Goal: Task Accomplishment & Management: Use online tool/utility

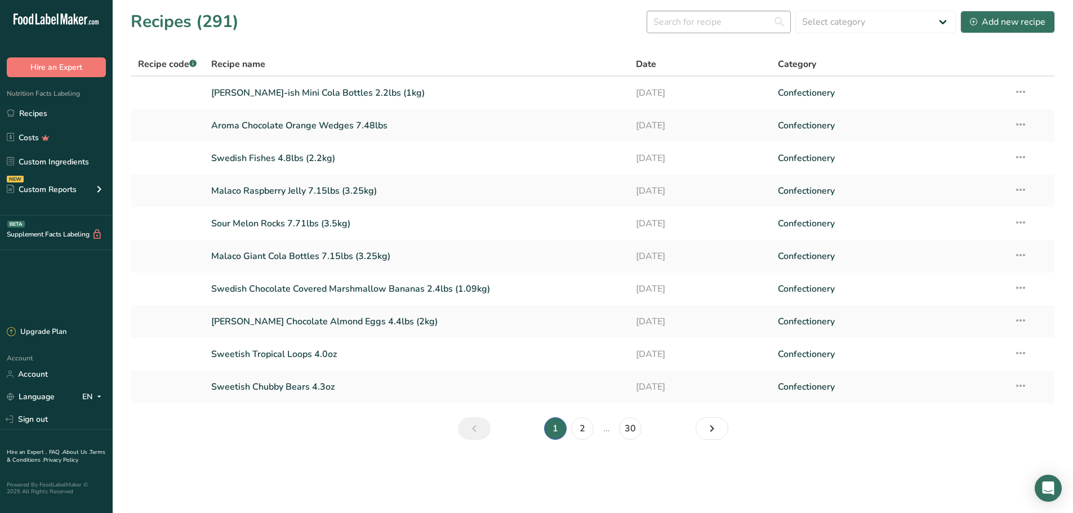
click at [721, 20] on div ".a-20{fill:#fff;} Hire an Expert Nutrition Facts Labeling Recipes Costs Custom …" at bounding box center [536, 256] width 1073 height 513
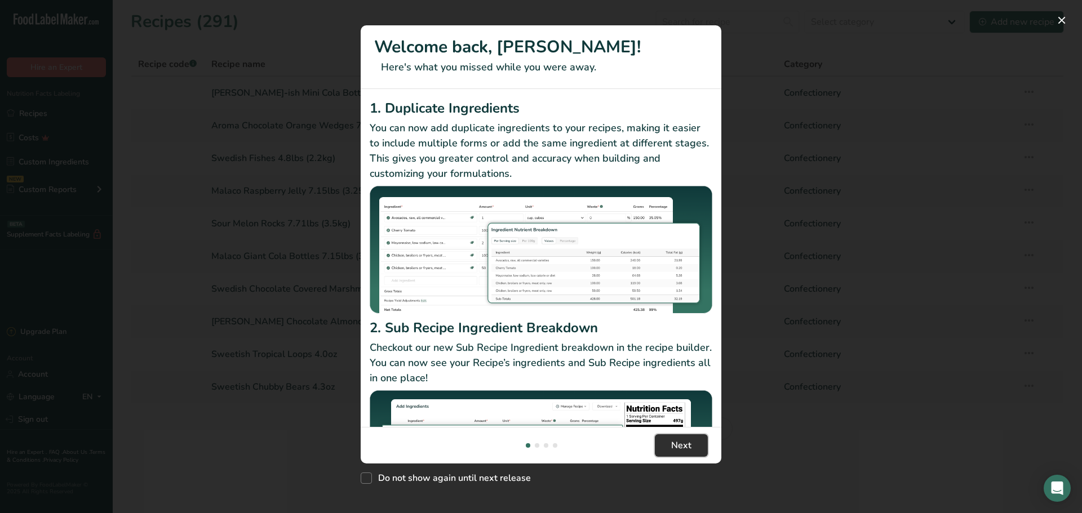
click at [686, 449] on span "Next" at bounding box center [681, 446] width 20 height 14
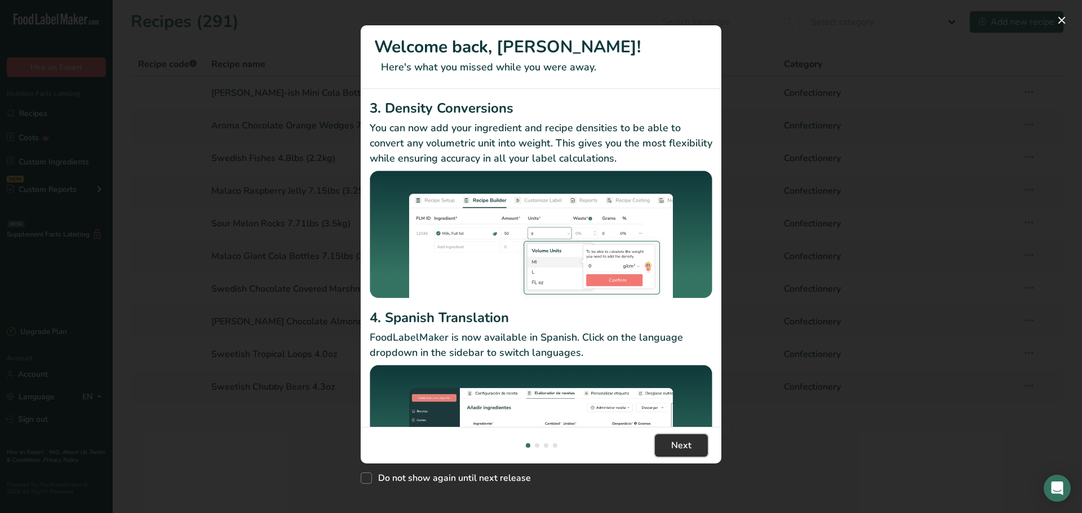
click at [687, 450] on span "Next" at bounding box center [681, 446] width 20 height 14
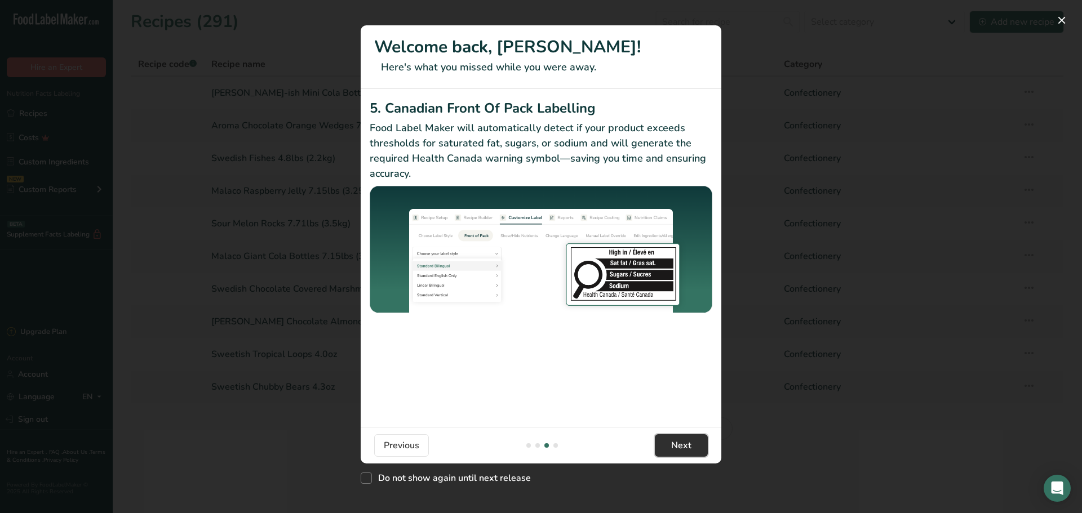
click at [687, 450] on span "Next" at bounding box center [681, 446] width 20 height 14
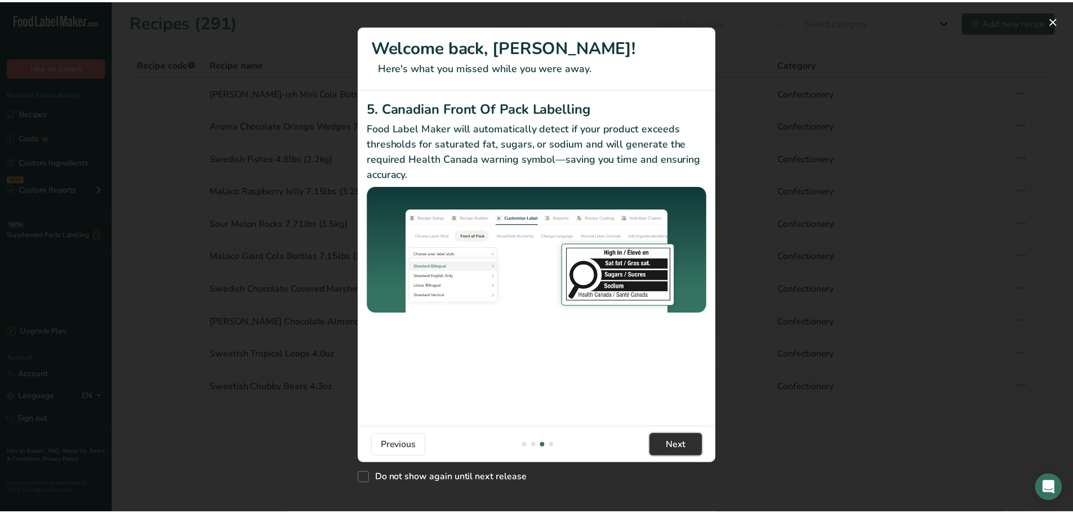
scroll to position [0, 1082]
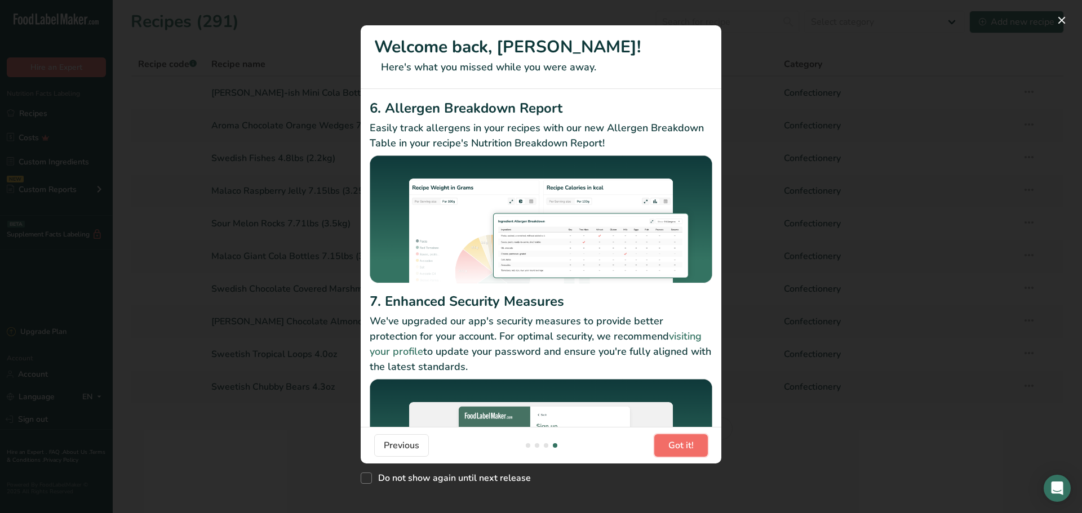
click at [687, 450] on span "Got it!" at bounding box center [680, 446] width 25 height 14
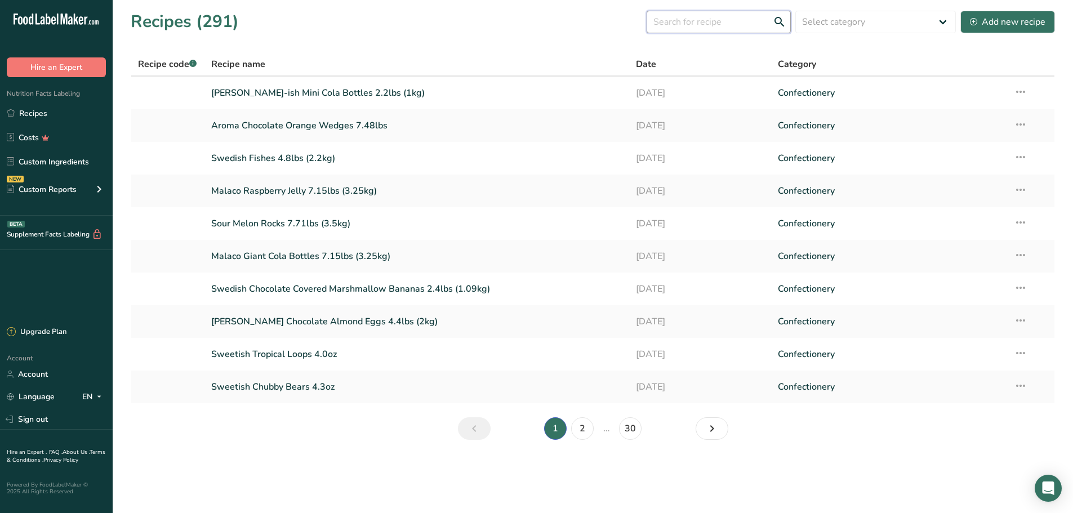
click at [726, 17] on input "text" at bounding box center [719, 22] width 144 height 23
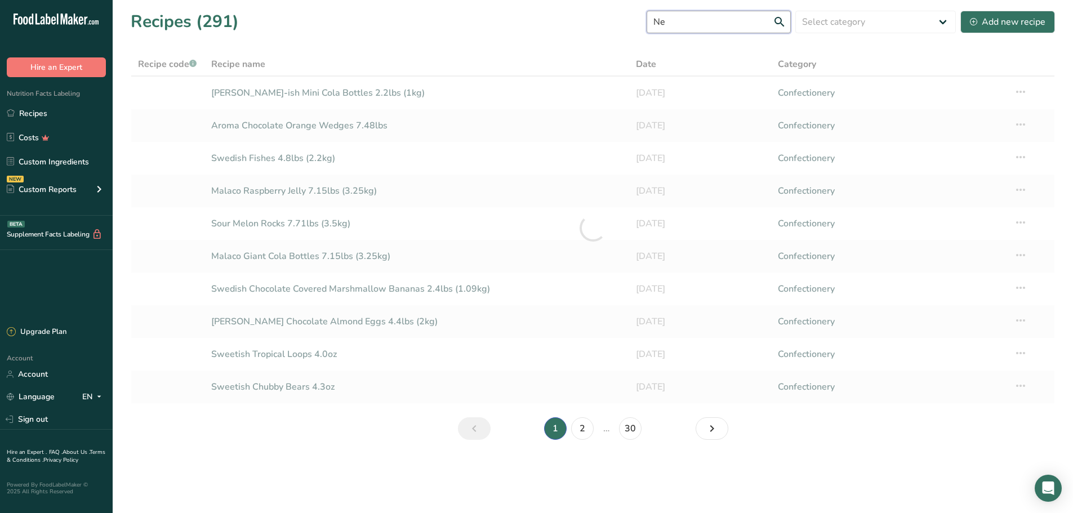
type input "N"
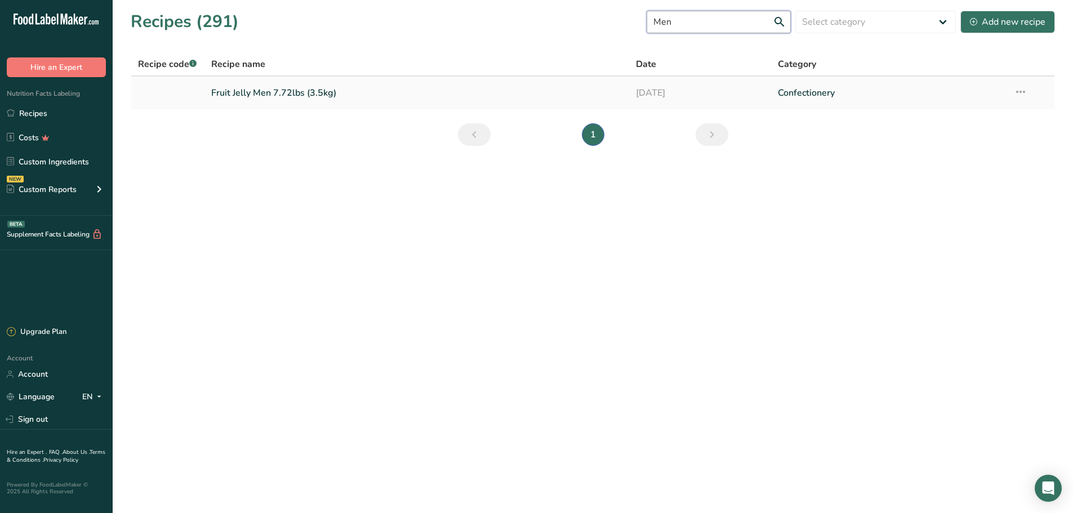
type input "Men"
click at [600, 92] on link "Fruit Jelly Men 7.72lbs (3.5kg)" at bounding box center [417, 93] width 412 height 24
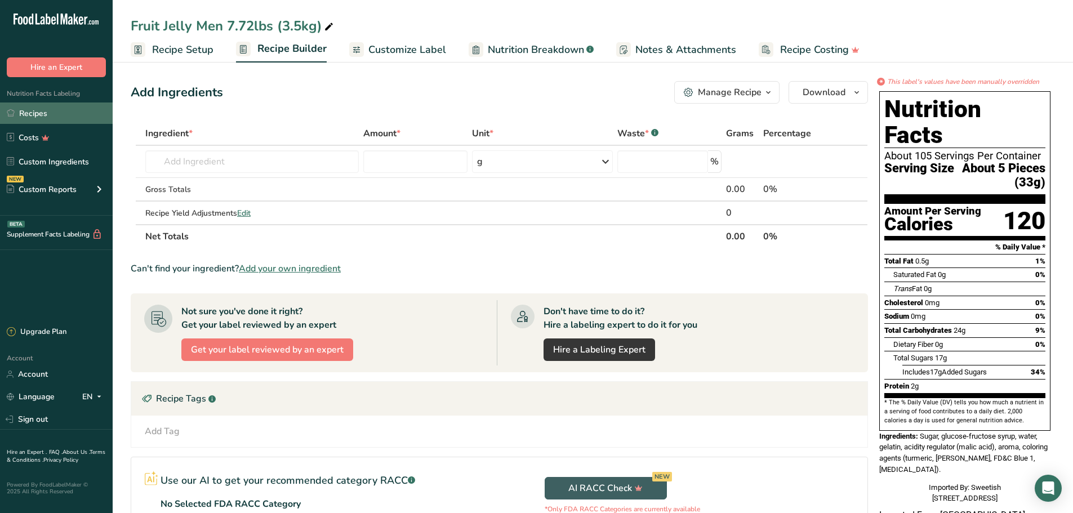
click at [55, 104] on link "Recipes" at bounding box center [56, 113] width 113 height 21
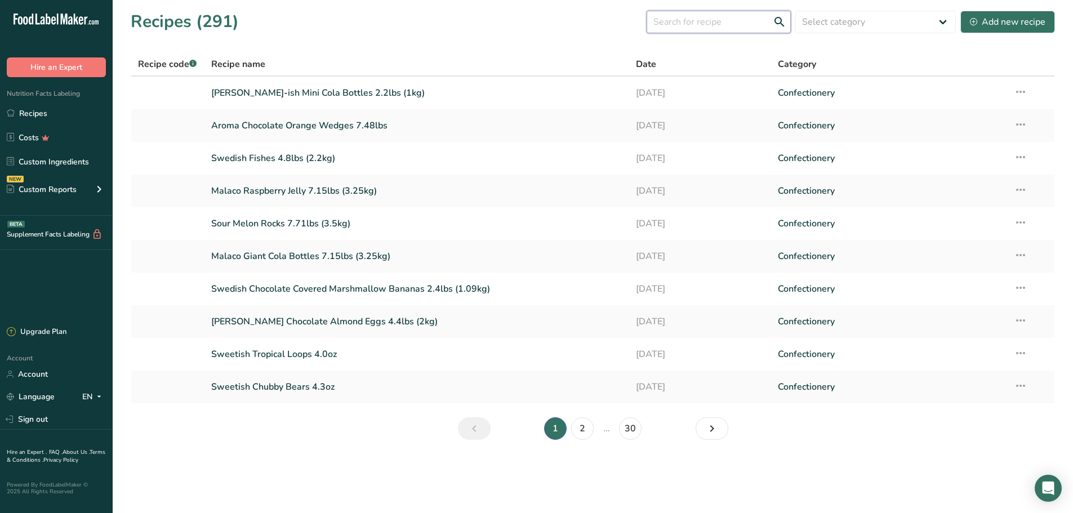
click at [707, 24] on input "text" at bounding box center [719, 22] width 144 height 23
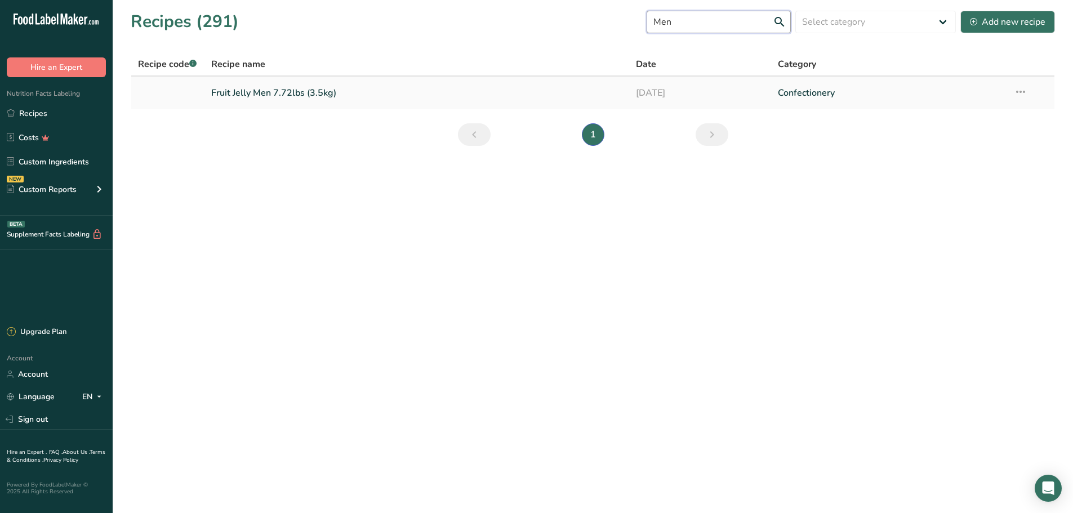
type input "Men"
click at [1020, 91] on icon at bounding box center [1021, 92] width 14 height 20
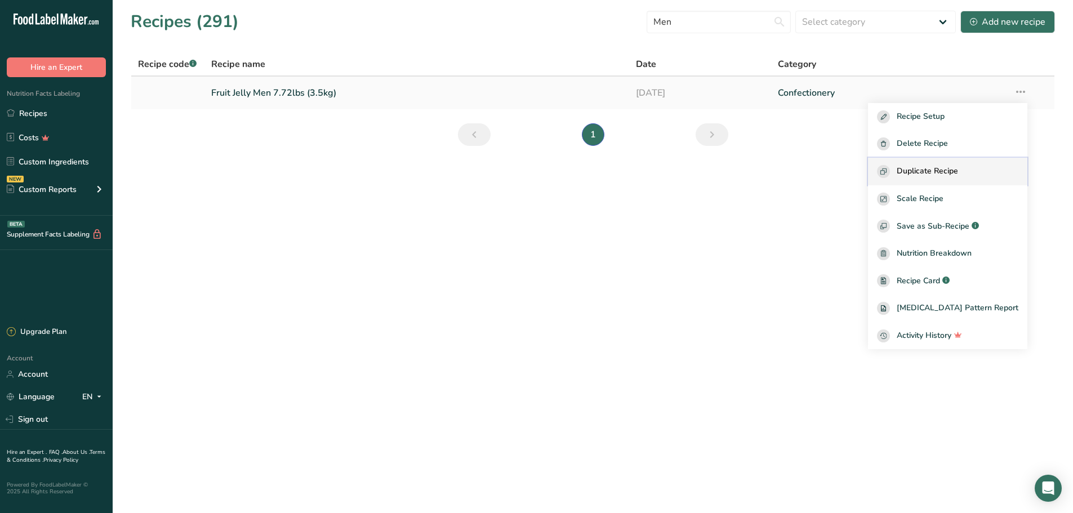
click at [981, 166] on div "Duplicate Recipe" at bounding box center [947, 171] width 141 height 13
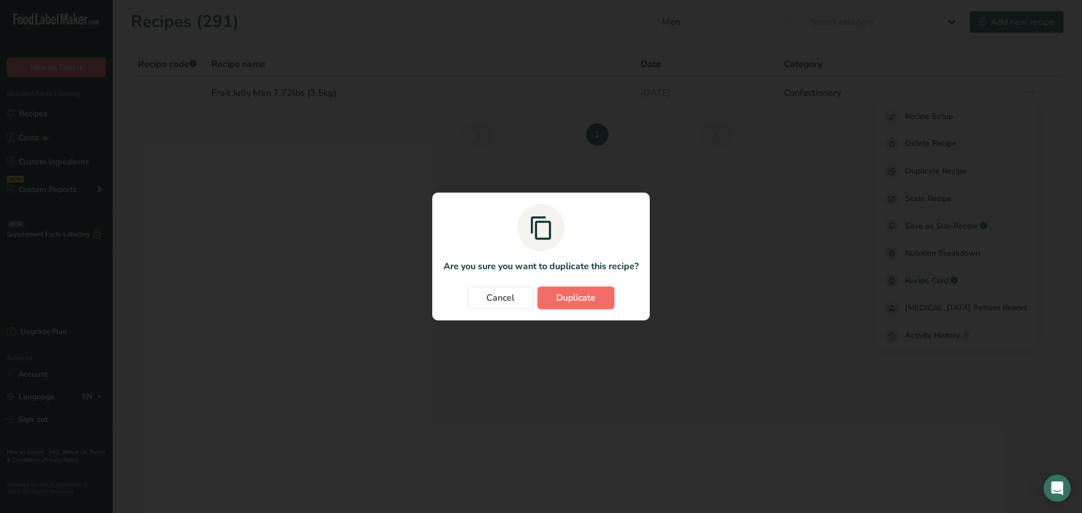
click at [561, 299] on span "Duplicate" at bounding box center [575, 298] width 39 height 14
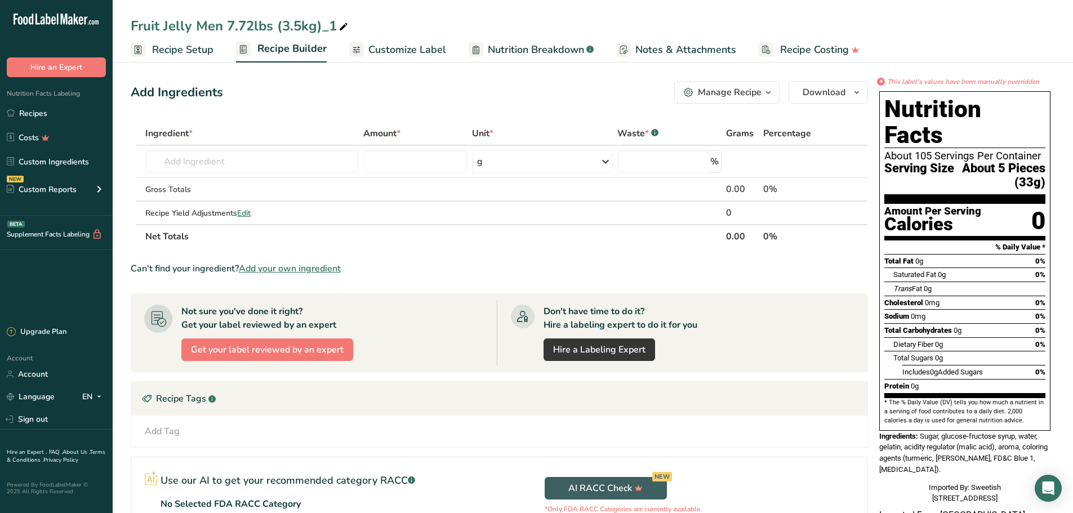
click at [11, 125] on ul "Recipes Costs Custom Ingredients NEW Custom Reports Menu Label Ingredient Compa…" at bounding box center [56, 153] width 113 height 101
click at [188, 22] on div "Fruit Jelly Men 7.72lbs (3.5kg)_1" at bounding box center [241, 26] width 220 height 20
click at [188, 22] on input "Fruit Jelly Men 7.72lbs (3.5kg)_1" at bounding box center [593, 26] width 924 height 20
click at [160, 25] on input "Fruit Jelly Men 7.72lbs (3.5kg)_1" at bounding box center [593, 26] width 924 height 20
click at [159, 25] on input "Fruit Jelly Men 7.72lbs (3.5kg)_1" at bounding box center [593, 26] width 924 height 20
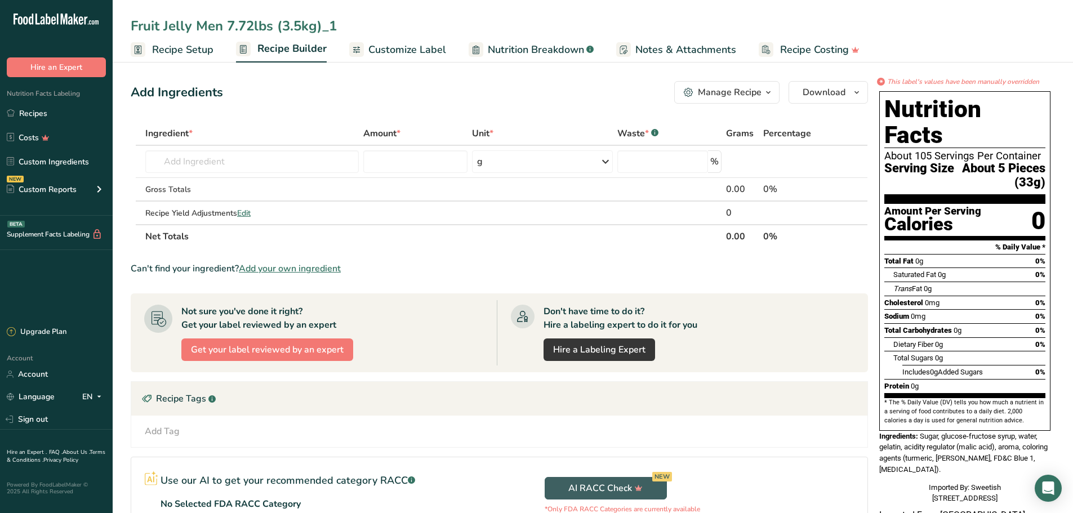
click at [159, 25] on input "Fruit Jelly Men 7.72lbs (3.5kg)_1" at bounding box center [593, 26] width 924 height 20
click at [154, 25] on input "Fruit Jelly Men 7.72lbs (3.5kg)_1" at bounding box center [593, 26] width 924 height 20
click at [340, 19] on input "Cola Jelly Men 7.72lbs (3.5kg)_1" at bounding box center [593, 26] width 924 height 20
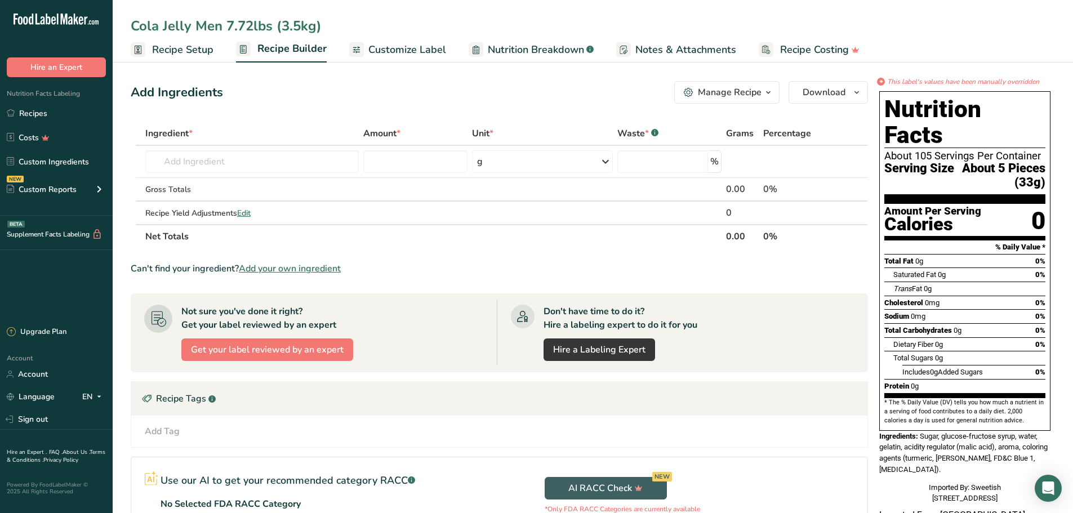
type input "Cola Jelly Men 7.72lbs (3.5kg)"
drag, startPoint x: 522, startPoint y: 100, endPoint x: 650, endPoint y: 95, distance: 127.4
click at [524, 100] on div "Add Ingredients Manage Recipe Delete Recipe Duplicate Recipe Scale Recipe Save …" at bounding box center [499, 92] width 737 height 23
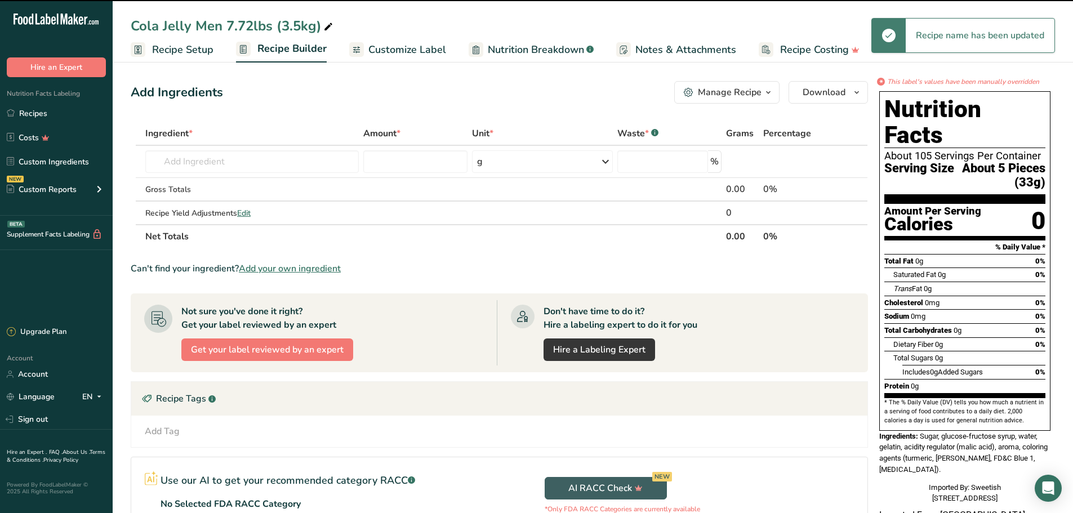
click at [419, 53] on span "Customize Label" at bounding box center [407, 49] width 78 height 15
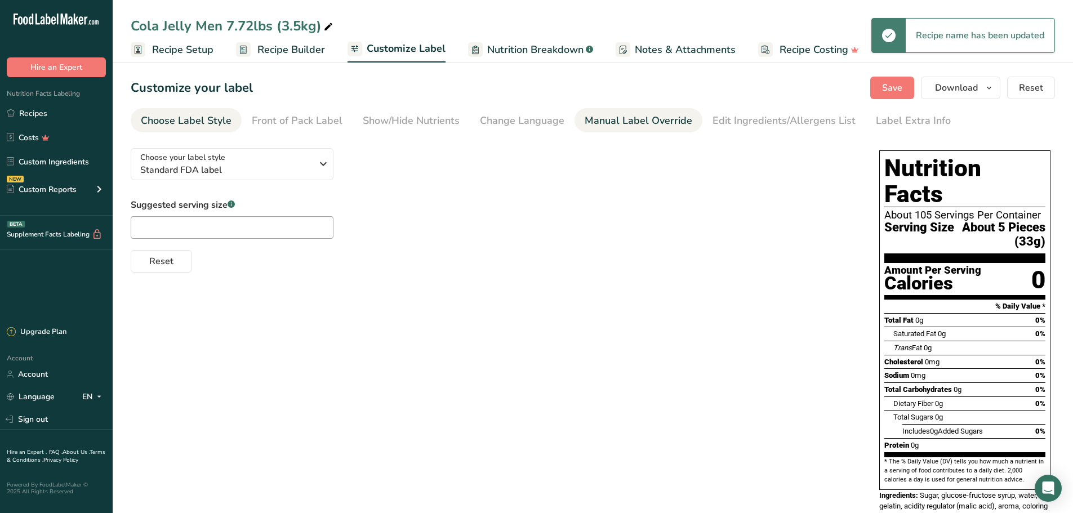
click at [661, 126] on div "Manual Label Override" at bounding box center [639, 120] width 108 height 15
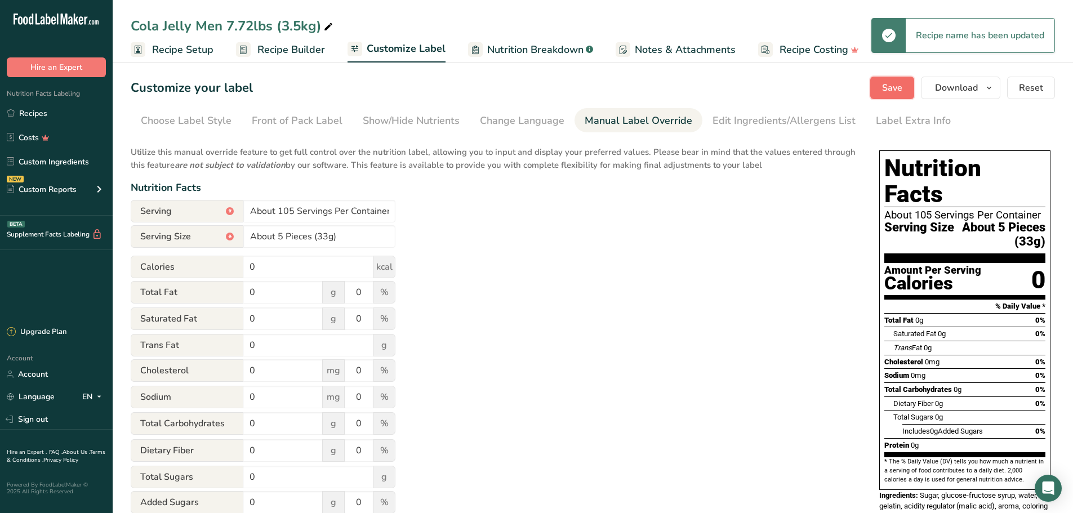
click at [880, 93] on button "Save" at bounding box center [892, 88] width 44 height 23
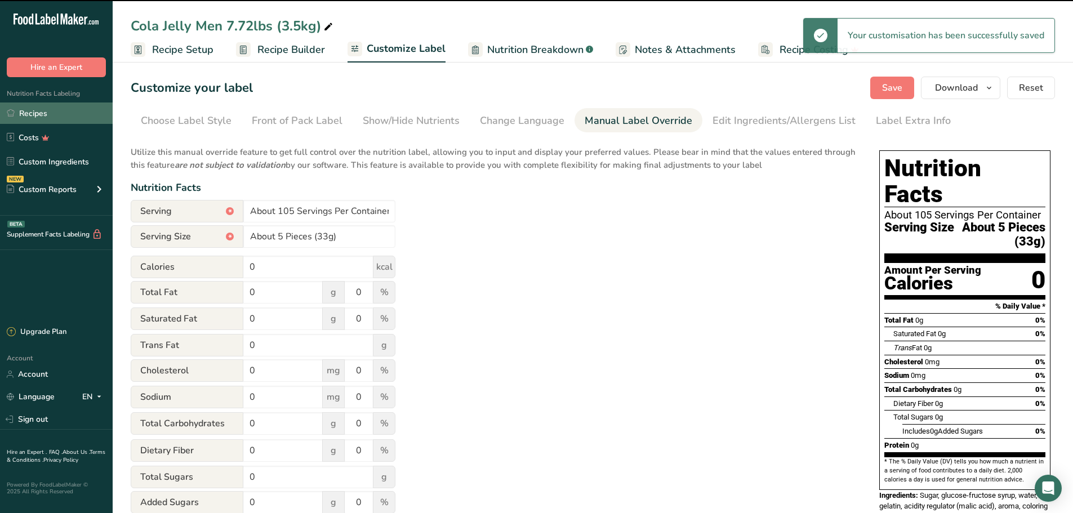
click at [69, 109] on link "Recipes" at bounding box center [56, 113] width 113 height 21
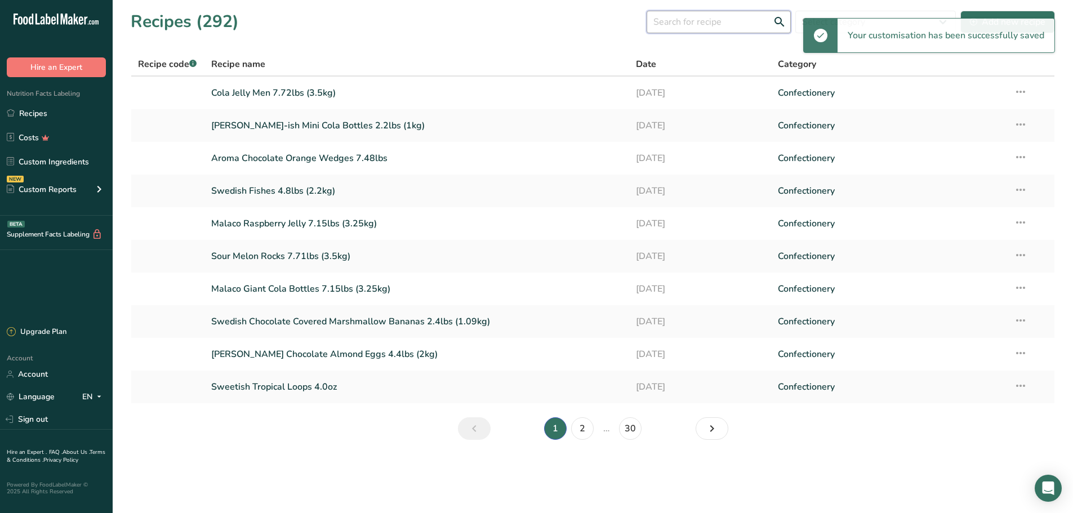
click at [673, 28] on input "text" at bounding box center [719, 22] width 144 height 23
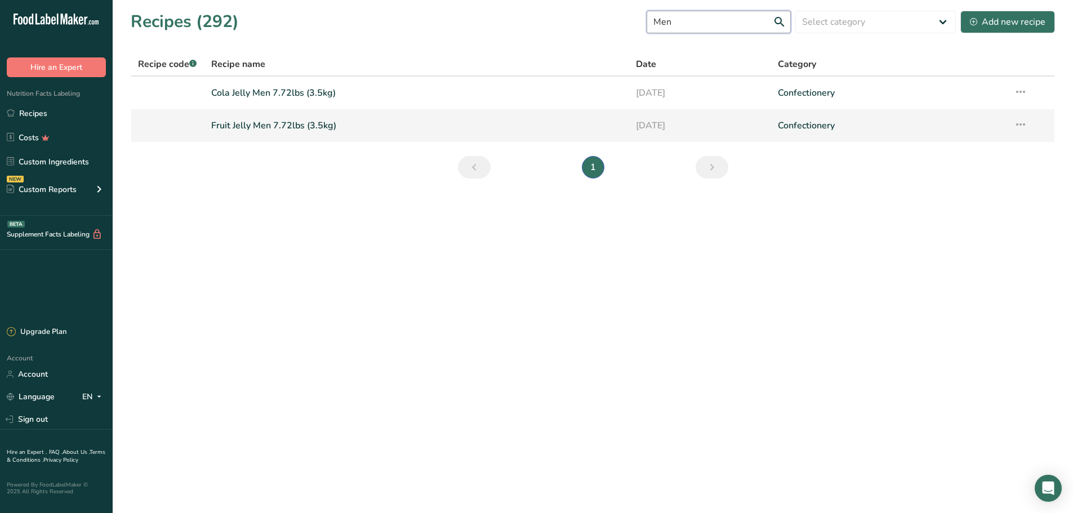
type input "Men"
click at [461, 125] on link "Fruit Jelly Men 7.72lbs (3.5kg)" at bounding box center [417, 126] width 412 height 24
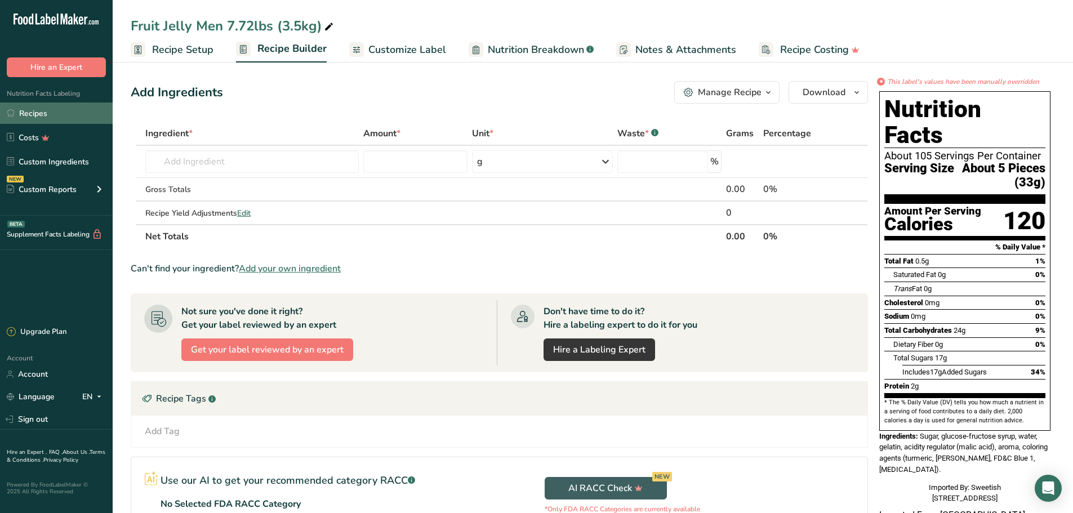
click at [82, 113] on link "Recipes" at bounding box center [56, 113] width 113 height 21
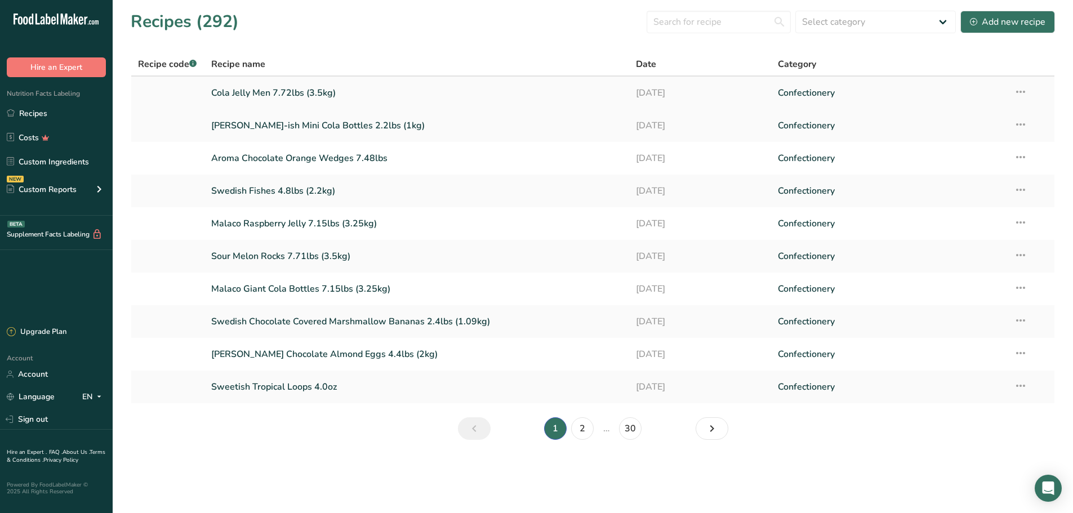
click at [426, 97] on link "Cola Jelly Men 7.72lbs (3.5kg)" at bounding box center [417, 93] width 412 height 24
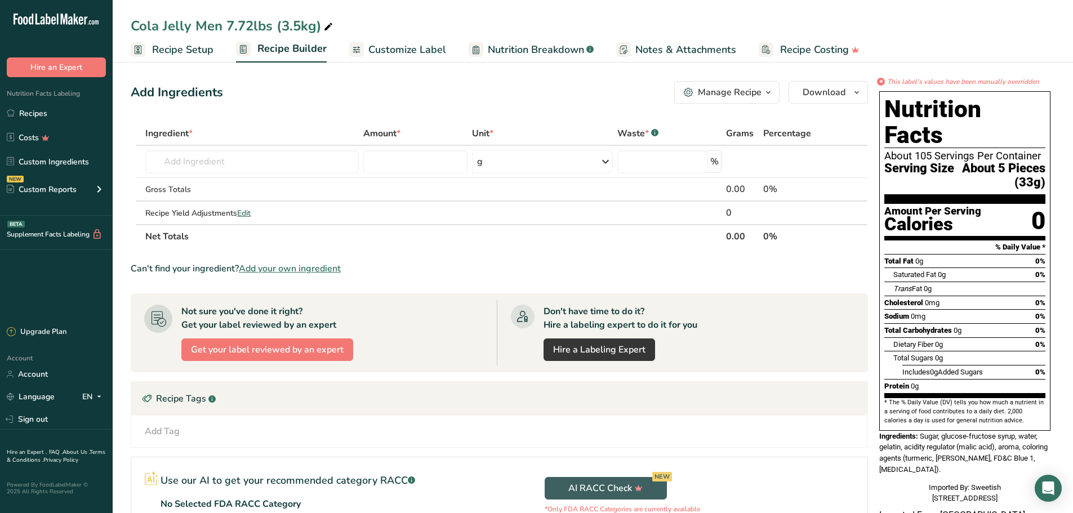
click at [413, 54] on span "Customize Label" at bounding box center [407, 49] width 78 height 15
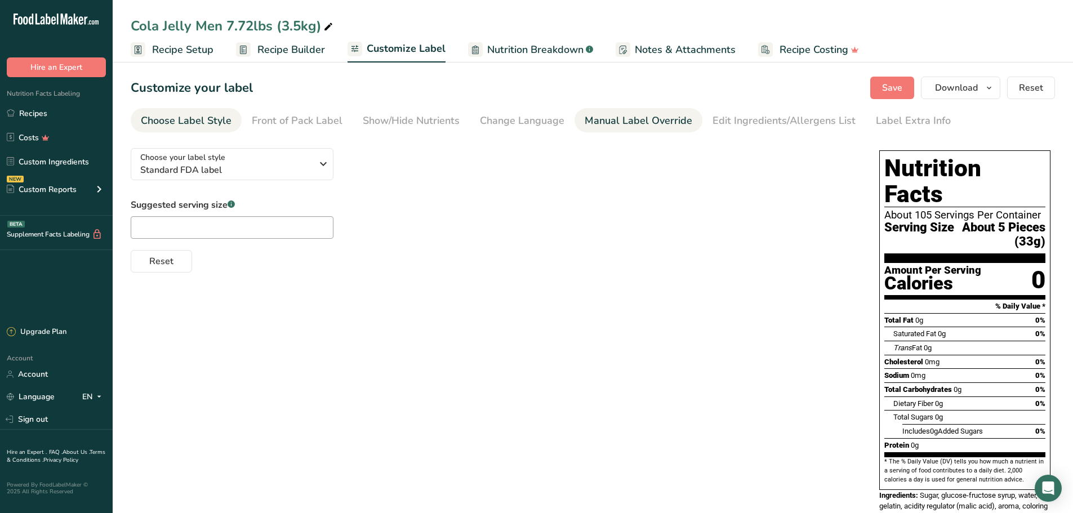
click at [607, 111] on link "Manual Label Override" at bounding box center [639, 120] width 108 height 25
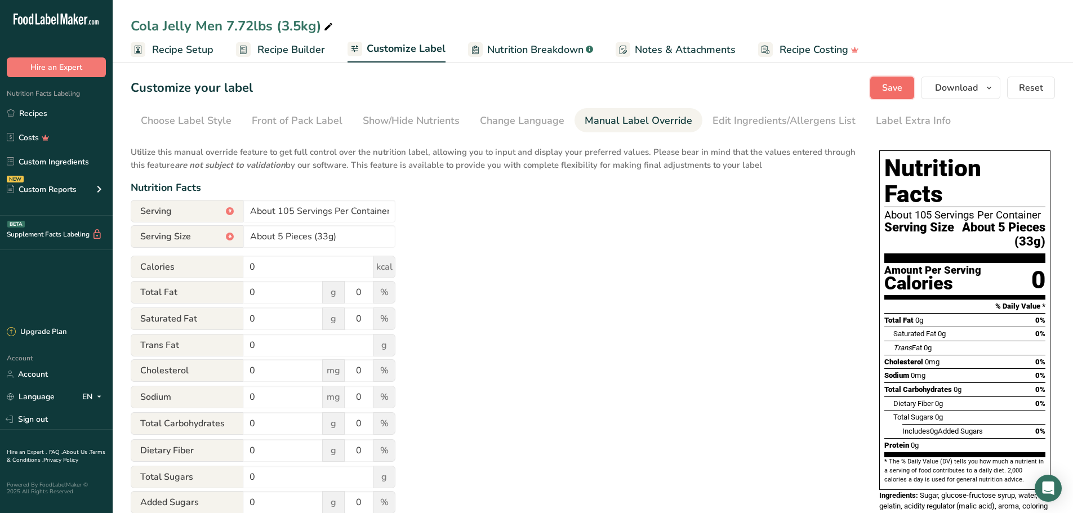
click at [904, 96] on button "Save" at bounding box center [892, 88] width 44 height 23
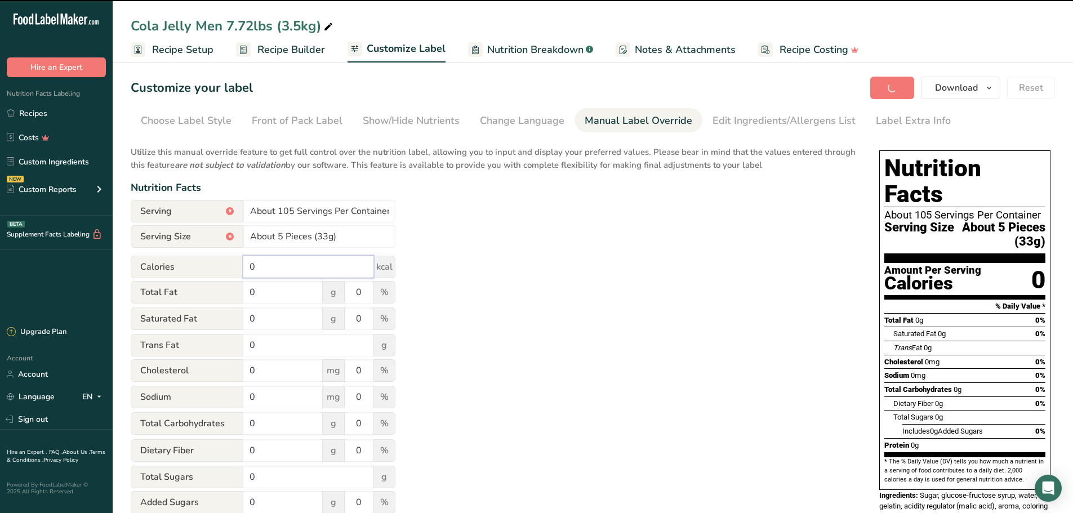
click at [323, 263] on input "0" at bounding box center [308, 267] width 130 height 23
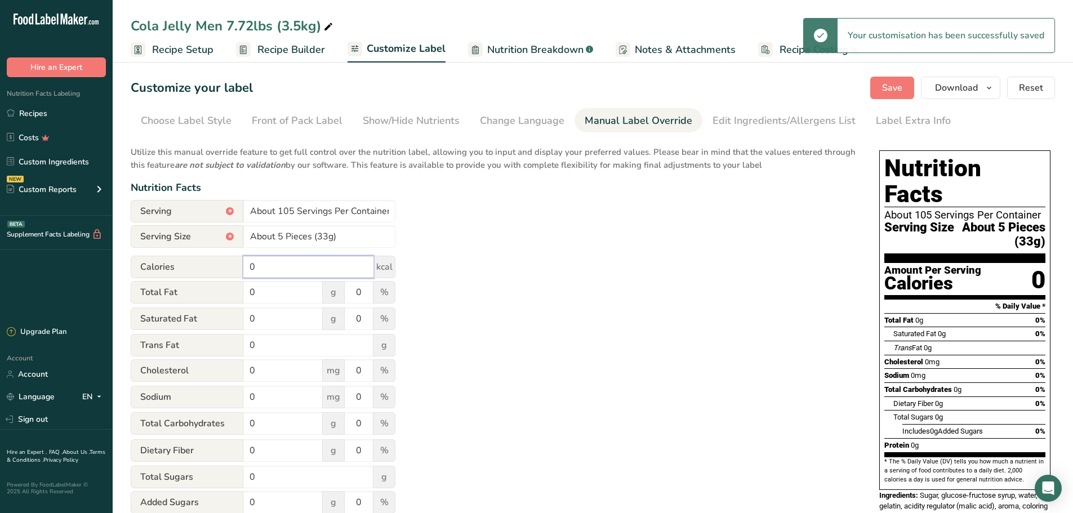
click at [340, 274] on input "0" at bounding box center [308, 267] width 130 height 23
type input "120"
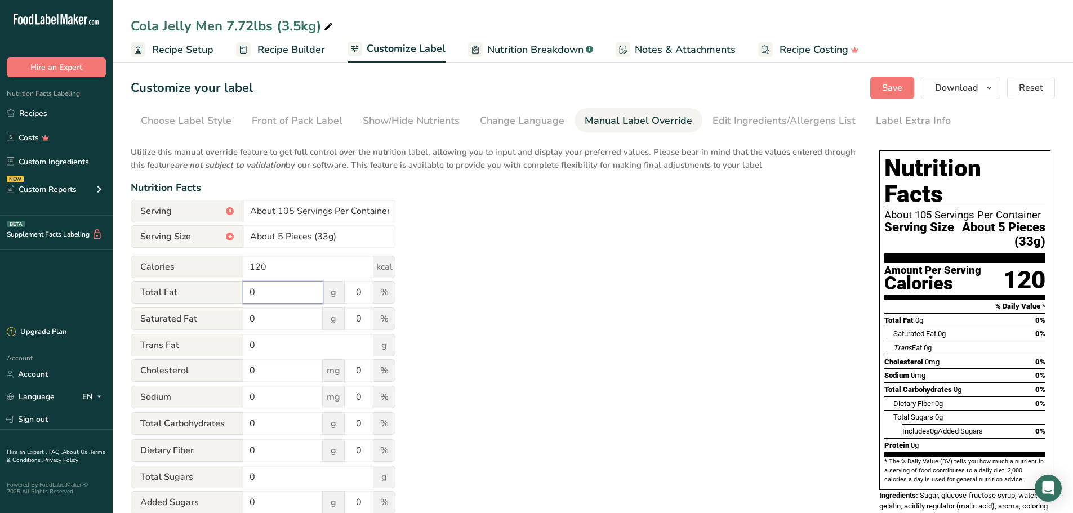
click at [279, 302] on input "0" at bounding box center [282, 292] width 79 height 23
type input "0.5"
type input "1"
type input "24"
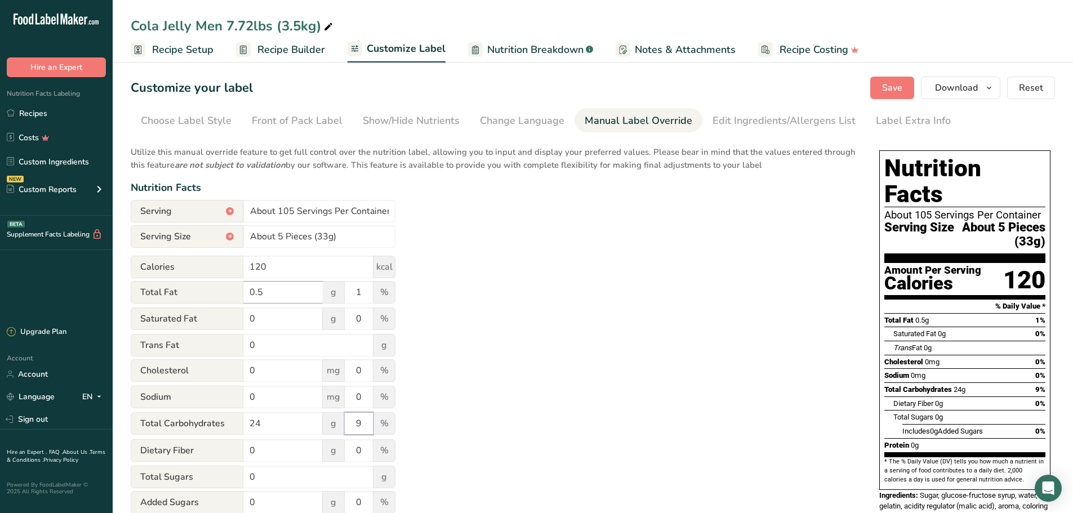
type input "9"
type input "17"
type input "34"
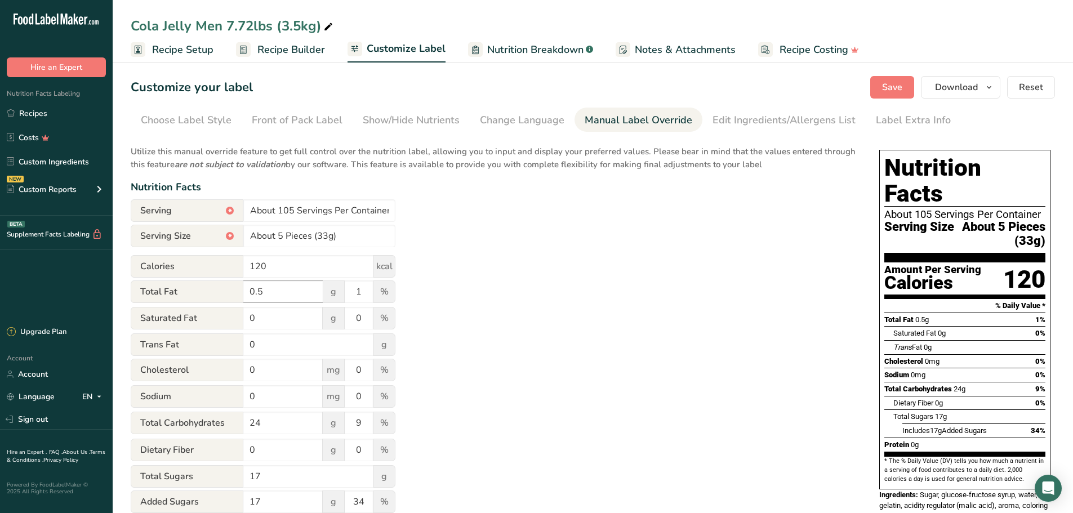
scroll to position [123, 0]
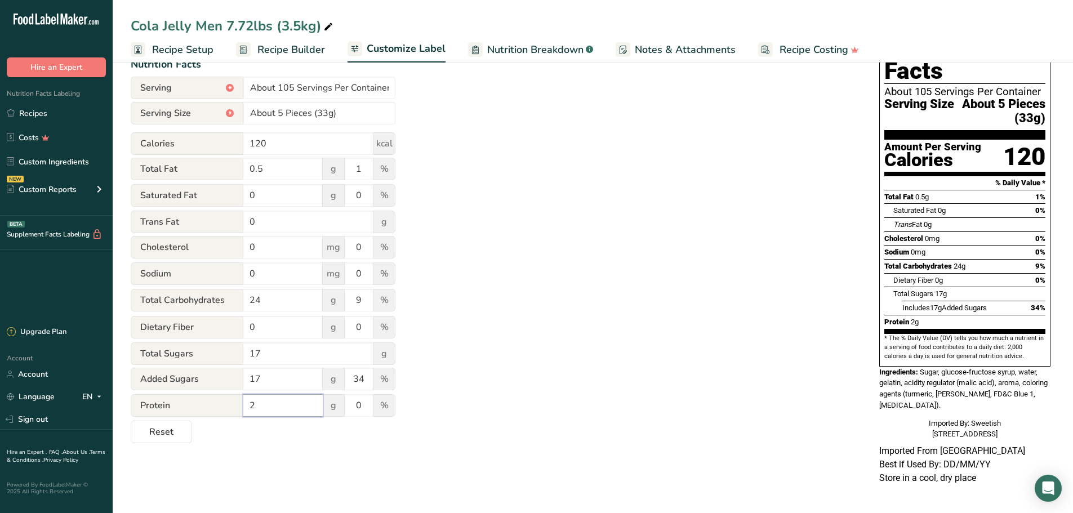
type input "2"
click at [546, 265] on div "Utilize this manual override feature to get full control over the nutrition lab…" at bounding box center [494, 230] width 726 height 428
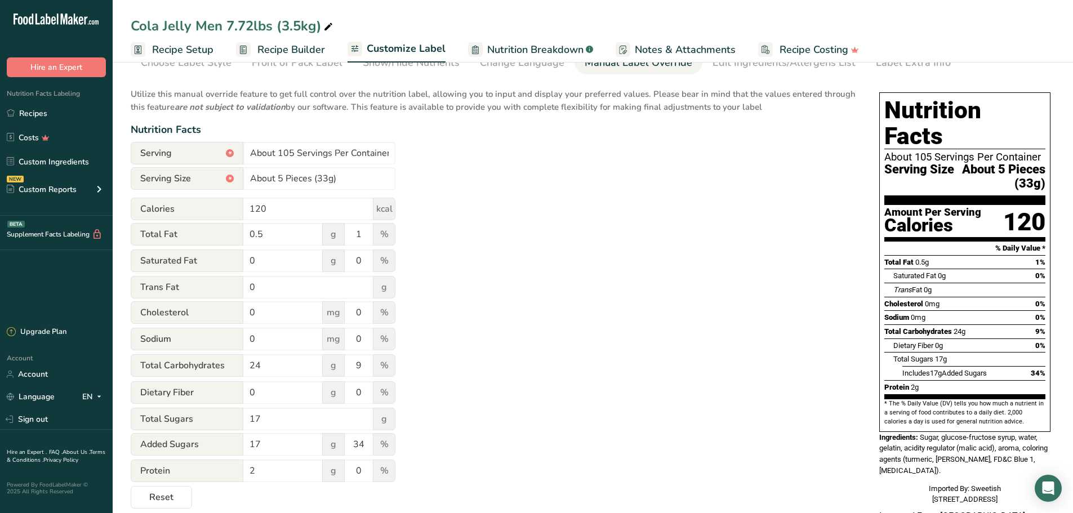
scroll to position [0, 0]
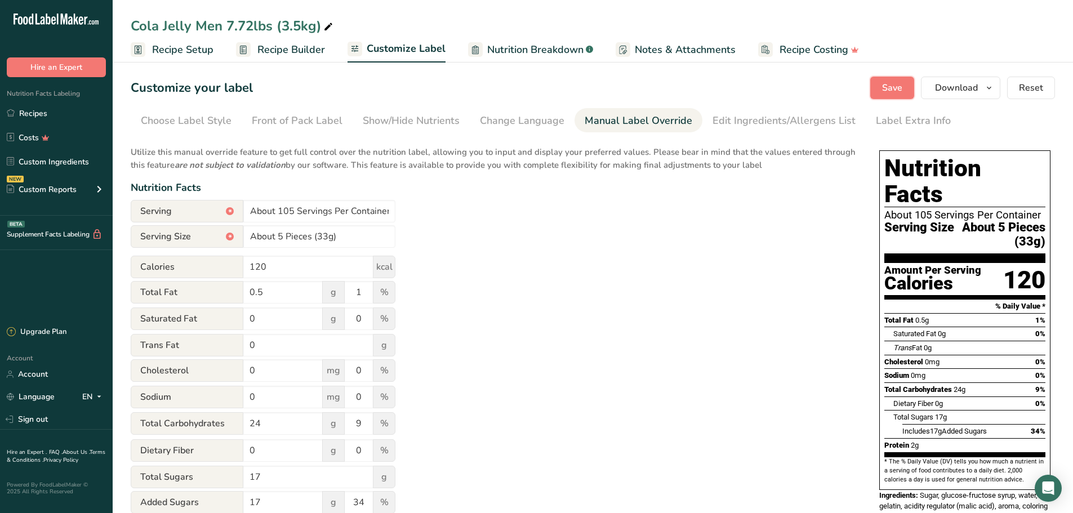
click at [896, 82] on button "Save" at bounding box center [892, 88] width 44 height 23
click at [727, 112] on link "Edit Ingredients/Allergens List" at bounding box center [784, 120] width 143 height 25
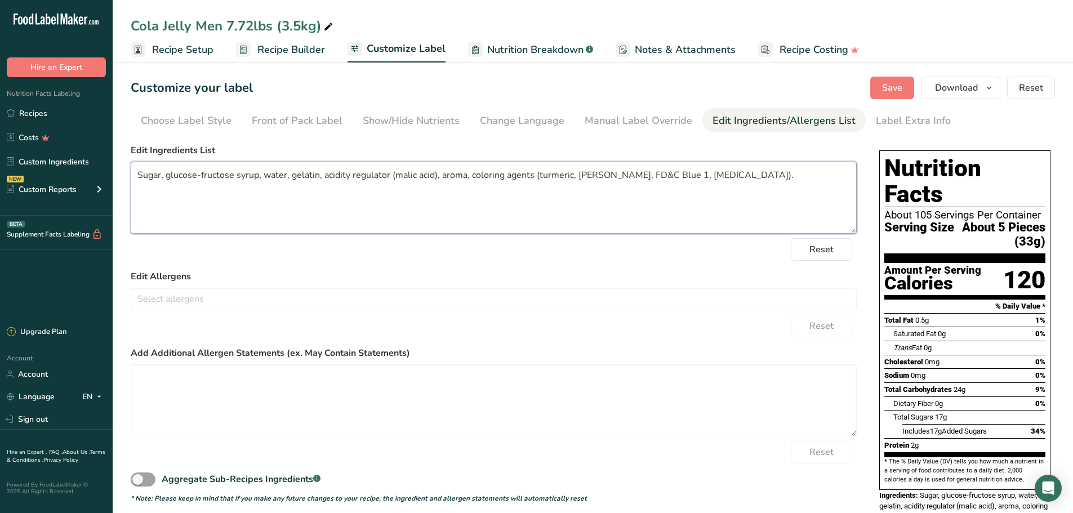
click at [597, 164] on textarea "Sugar, glucose-fructose syrup, water, gelatin, acidity regulator (malic acid), …" at bounding box center [494, 198] width 726 height 72
paste textarea "/fructose syrup, water, potato starch, gelatin, acidity regulator (malic acid),…"
click at [503, 174] on textarea "Sugar, glucose/fructose syrup, water, potato starch, gelatin, acidity regulator…" at bounding box center [494, 198] width 726 height 72
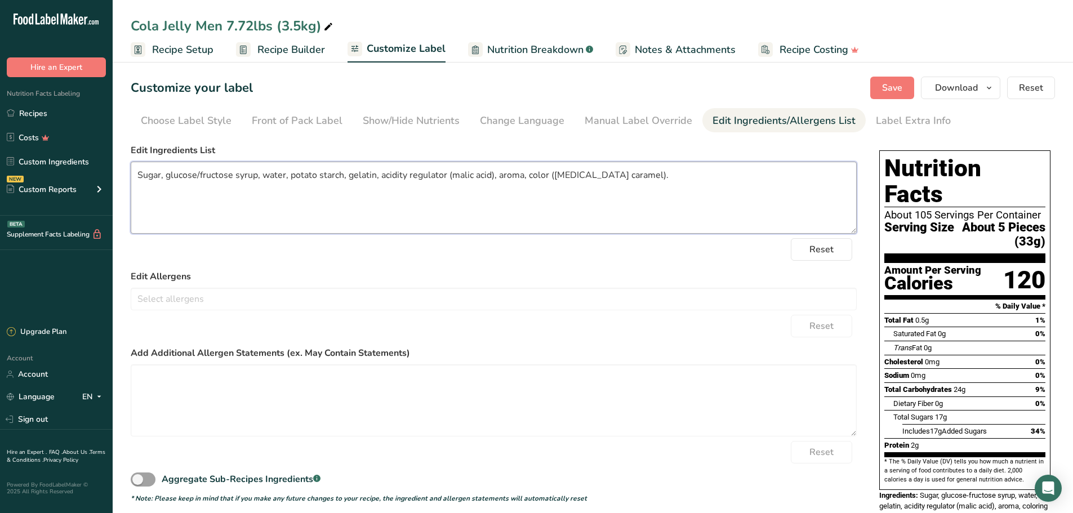
click at [503, 174] on textarea "Sugar, glucose/fructose syrup, water, potato starch, gelatin, acidity regulator…" at bounding box center [494, 198] width 726 height 72
click at [748, 189] on textarea "Sugar, glucose/fructose syrup, water, potato starch, gelatin, acidity regulator…" at bounding box center [494, 198] width 726 height 72
type textarea "Sugar, glucose/fructose syrup, water, potato starch, gelatin, acidity regulator…"
click at [900, 92] on span "Save" at bounding box center [892, 88] width 20 height 14
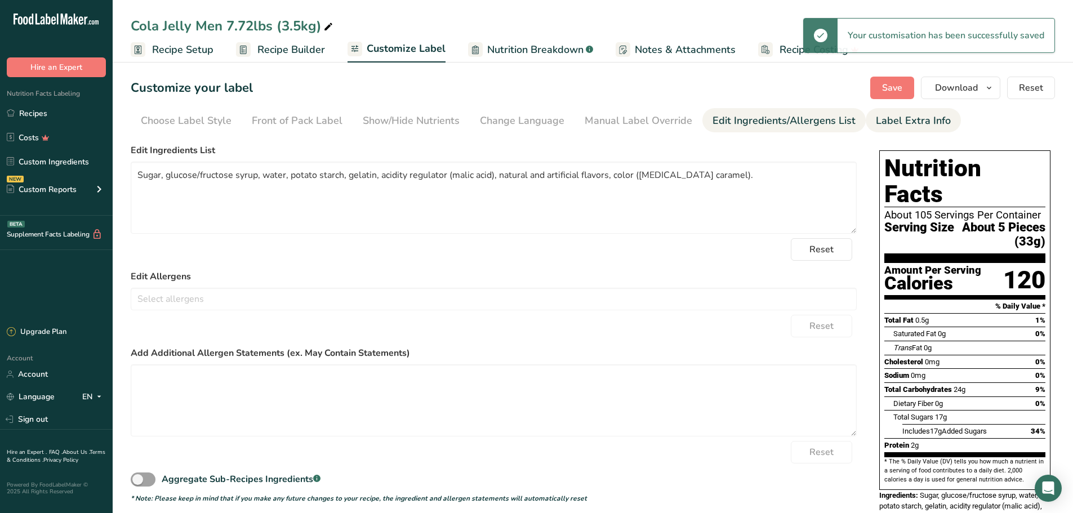
click at [910, 115] on div "Label Extra Info" at bounding box center [913, 120] width 75 height 15
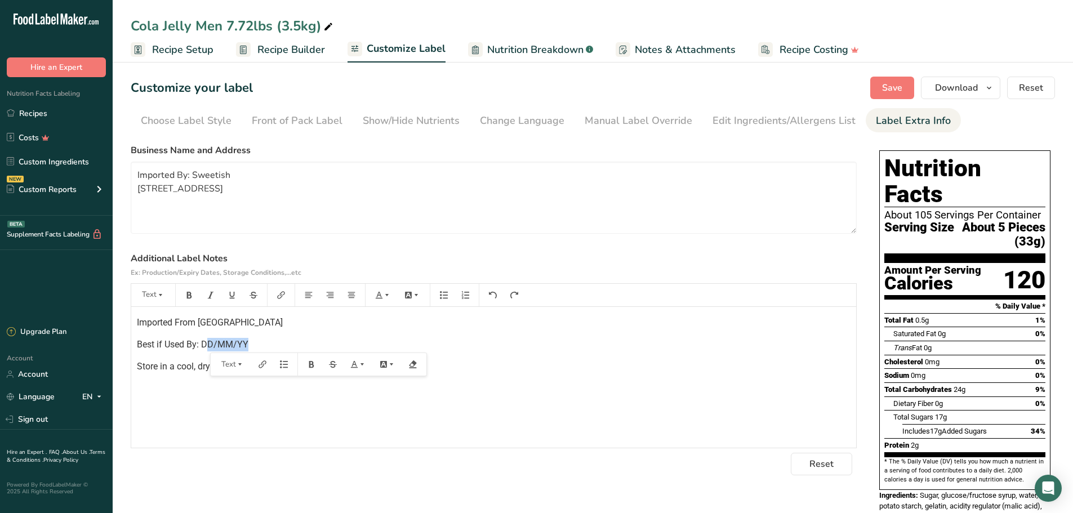
drag, startPoint x: 263, startPoint y: 343, endPoint x: 205, endPoint y: 342, distance: 58.0
click at [205, 342] on p "Best if Used By: DD/MM/YY" at bounding box center [494, 345] width 714 height 14
click at [348, 270] on label "Additional Label Notes Ex: Production/Expiry Dates, Storage Conditions,...etc" at bounding box center [494, 265] width 726 height 27
click at [878, 92] on button "Save" at bounding box center [892, 88] width 44 height 23
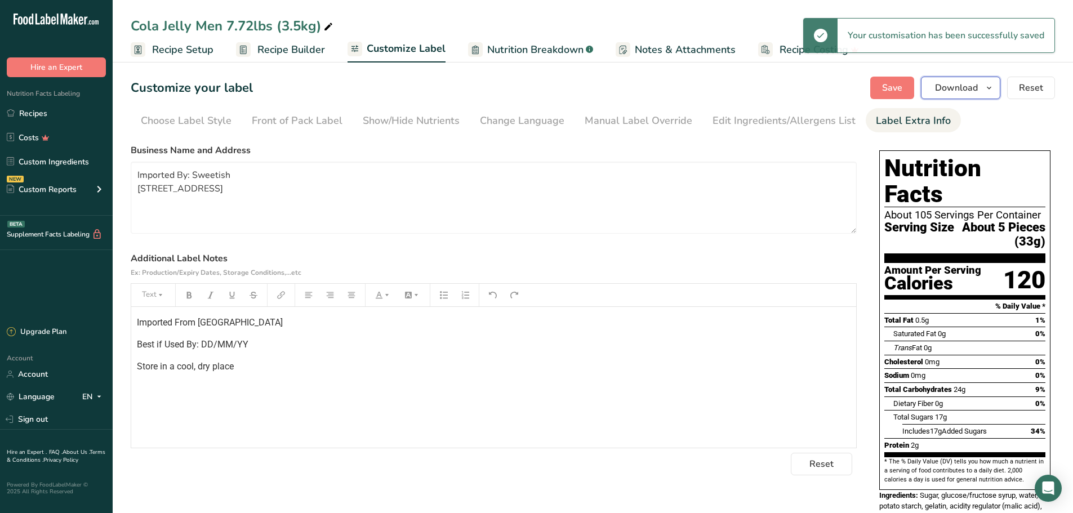
click at [986, 79] on button "Download" at bounding box center [960, 88] width 79 height 23
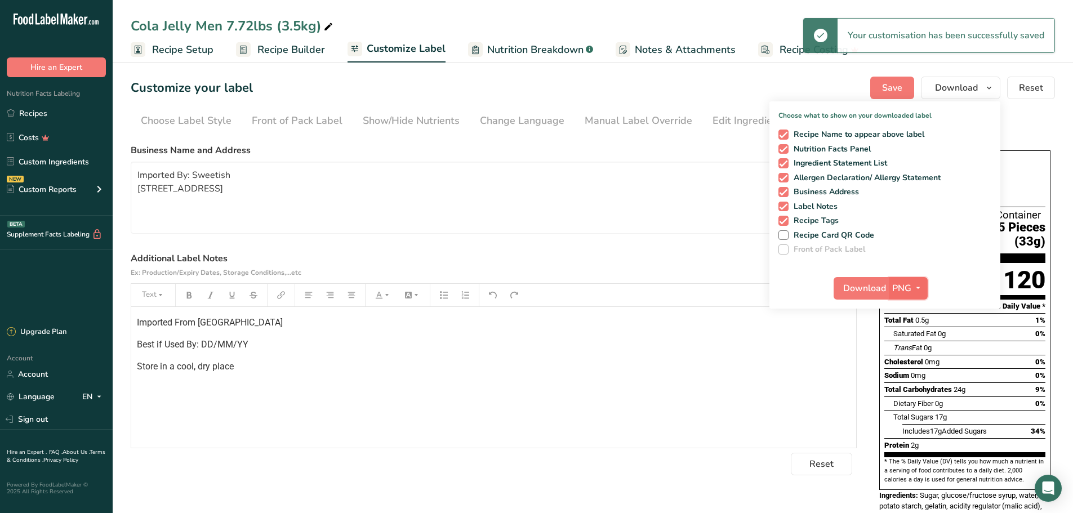
click at [913, 288] on span "button" at bounding box center [919, 289] width 14 height 14
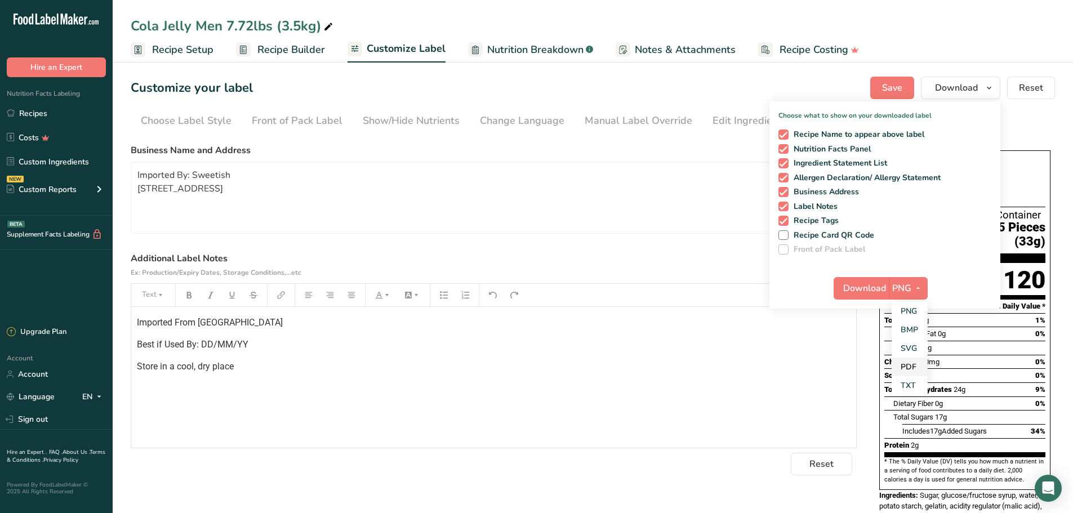
click at [905, 361] on link "PDF" at bounding box center [910, 367] width 36 height 19
click at [872, 292] on span "Download" at bounding box center [865, 289] width 43 height 14
click at [592, 154] on label "Business Name and Address" at bounding box center [494, 151] width 726 height 14
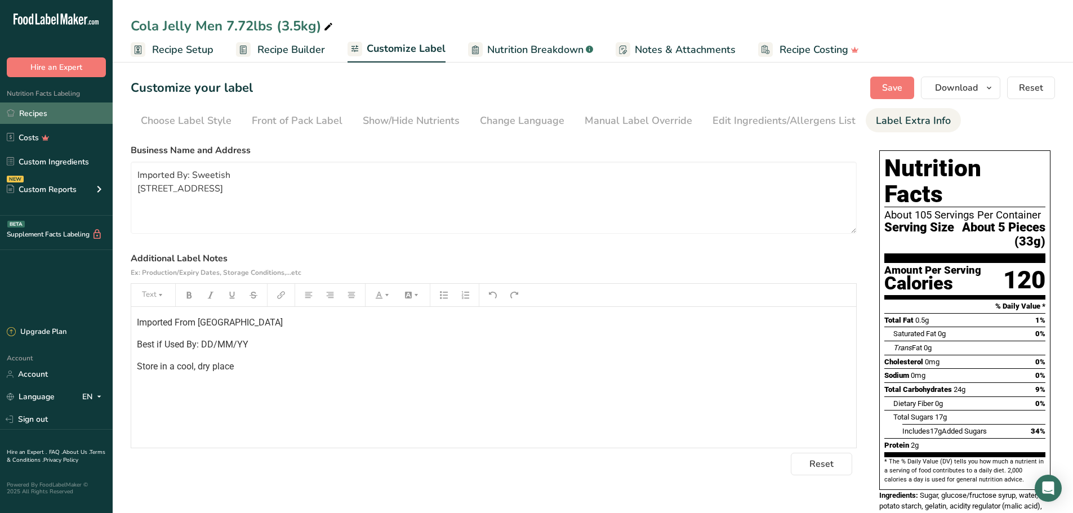
click at [61, 114] on link "Recipes" at bounding box center [56, 113] width 113 height 21
